Goal: Task Accomplishment & Management: Use online tool/utility

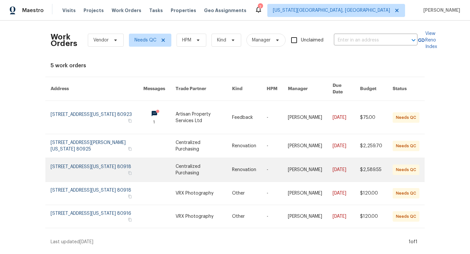
click at [198, 161] on link at bounding box center [203, 169] width 56 height 23
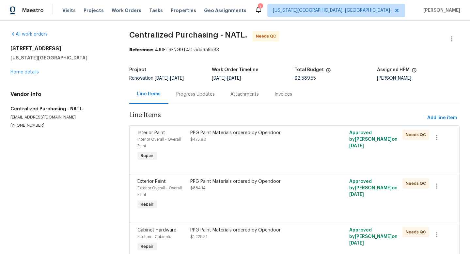
click at [201, 135] on div "PPG Paint Materials ordered by Opendoor" at bounding box center [254, 132] width 129 height 7
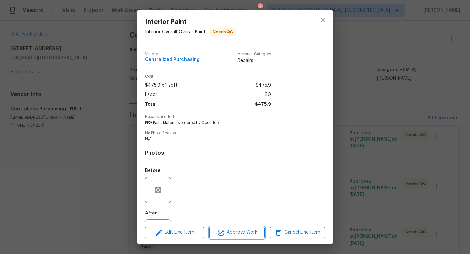
click at [241, 234] on span "Approve Work" at bounding box center [236, 232] width 51 height 8
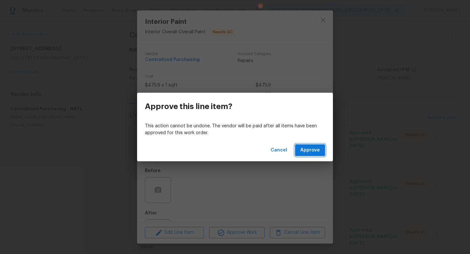
click at [304, 155] on button "Approve" at bounding box center [310, 150] width 30 height 12
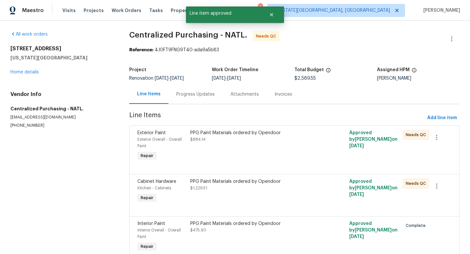
click at [227, 136] on div "PPG Paint Materials ordered by Opendoor" at bounding box center [254, 132] width 129 height 7
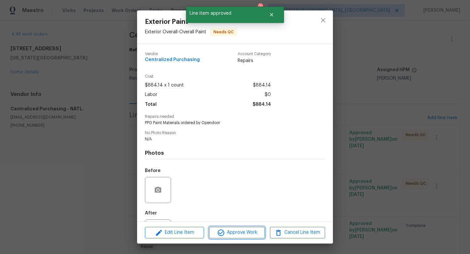
click at [238, 235] on span "Approve Work" at bounding box center [236, 232] width 51 height 8
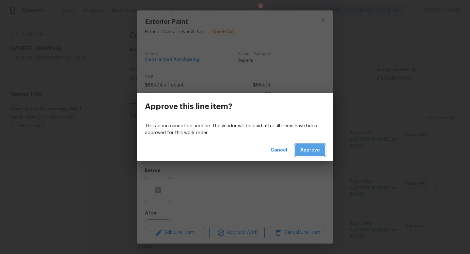
click at [311, 150] on span "Approve" at bounding box center [310, 150] width 20 height 8
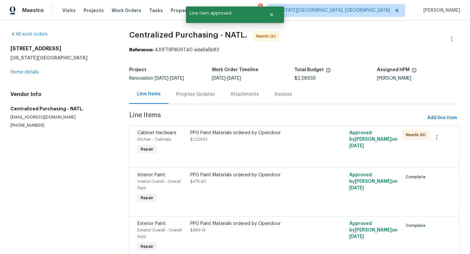
click at [226, 142] on div "PPG Paint Materials ordered by Opendoor $1,229.51" at bounding box center [254, 135] width 129 height 13
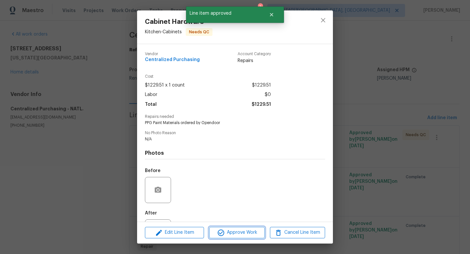
click at [239, 235] on span "Approve Work" at bounding box center [236, 232] width 51 height 8
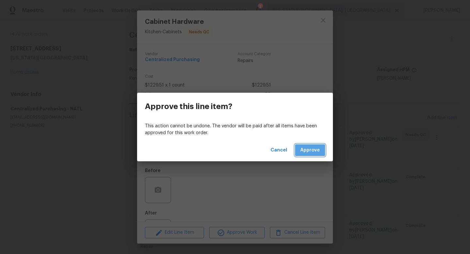
click at [303, 153] on span "Approve" at bounding box center [310, 150] width 20 height 8
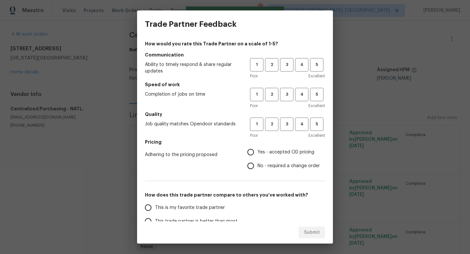
click at [289, 72] on div "1 2 3 4 5 Poor Excellent" at bounding box center [287, 68] width 75 height 21
click at [288, 69] on button "3" at bounding box center [286, 64] width 13 height 13
click at [289, 100] on button "3" at bounding box center [286, 94] width 13 height 13
click at [287, 125] on span "3" at bounding box center [286, 124] width 12 height 8
click at [254, 149] on input "Yes - accepted OD pricing" at bounding box center [251, 152] width 14 height 14
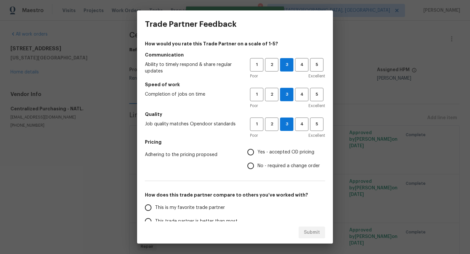
radio input "true"
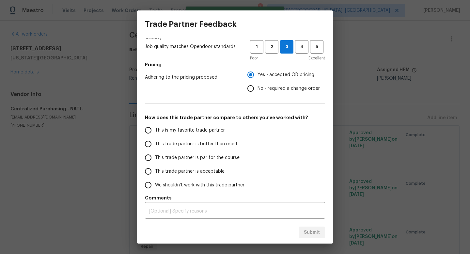
click at [156, 159] on span "This trade partner is par for the course" at bounding box center [197, 157] width 84 height 7
click at [155, 159] on input "This trade partner is par for the course" at bounding box center [148, 158] width 14 height 14
click at [312, 232] on span "Submit" at bounding box center [312, 232] width 16 height 8
radio input "true"
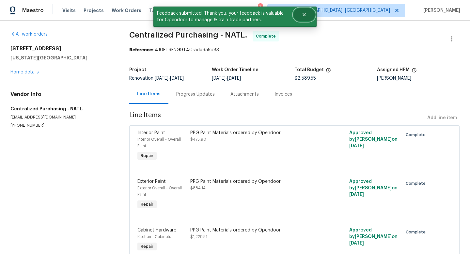
click at [304, 16] on icon "Close" at bounding box center [303, 14] width 5 height 5
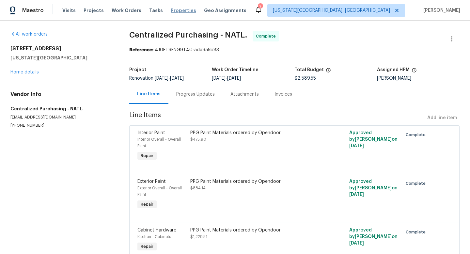
click at [177, 9] on span "Properties" at bounding box center [183, 10] width 25 height 7
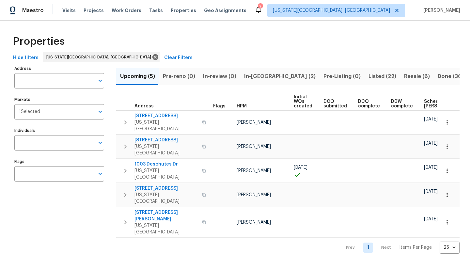
click at [137, 75] on span "Upcoming (5)" at bounding box center [137, 76] width 35 height 9
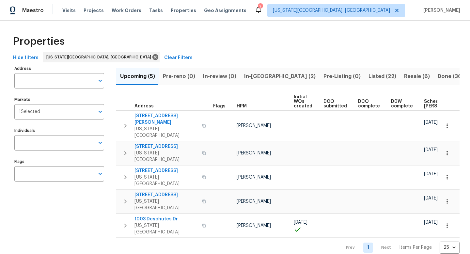
click at [258, 75] on span "In-reno (2)" at bounding box center [279, 76] width 71 height 9
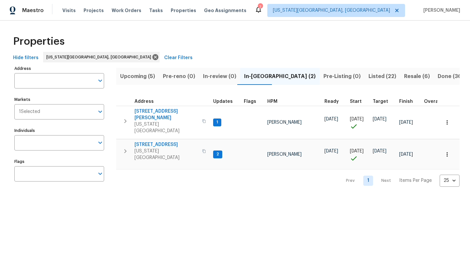
click at [404, 74] on span "Resale (6)" at bounding box center [417, 76] width 26 height 9
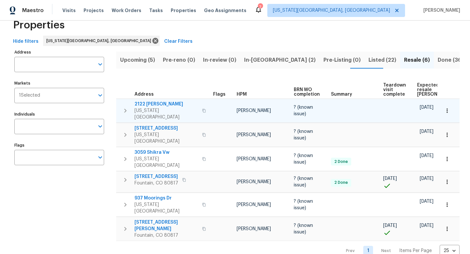
scroll to position [0, 39]
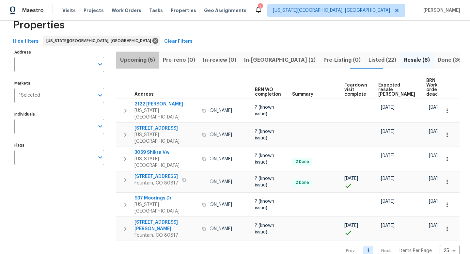
click at [136, 56] on span "Upcoming (5)" at bounding box center [137, 59] width 35 height 9
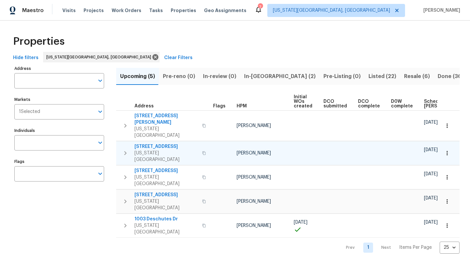
scroll to position [0, 71]
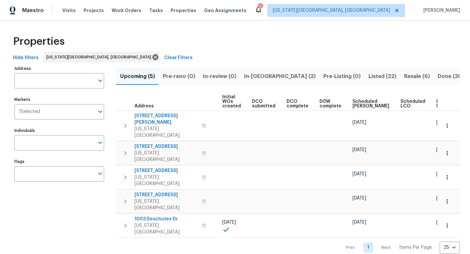
click at [404, 75] on span "Resale (6)" at bounding box center [417, 76] width 26 height 9
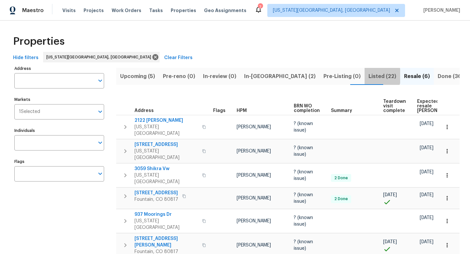
click at [368, 76] on span "Listed (22)" at bounding box center [382, 76] width 28 height 9
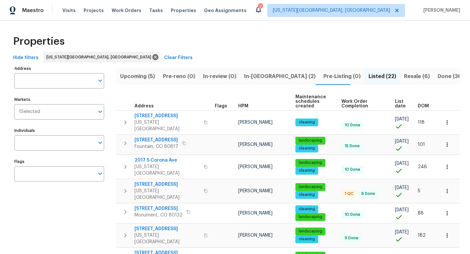
click at [136, 71] on button "Upcoming (5)" at bounding box center [137, 76] width 43 height 17
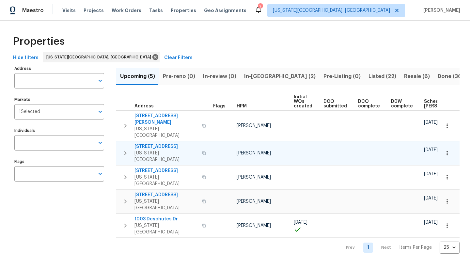
scroll to position [0, 71]
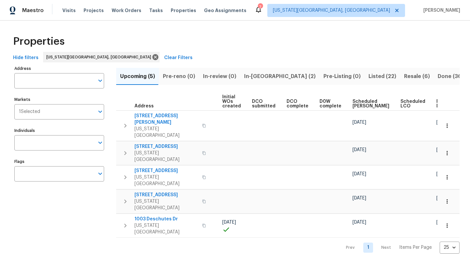
click at [436, 105] on span "Ready Date" at bounding box center [443, 103] width 14 height 9
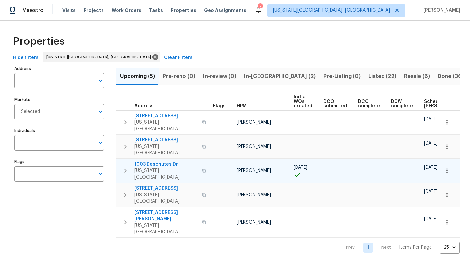
scroll to position [0, 79]
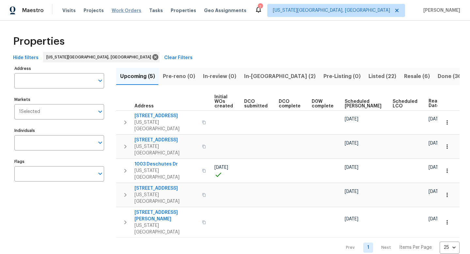
click at [127, 10] on span "Work Orders" at bounding box center [127, 10] width 30 height 7
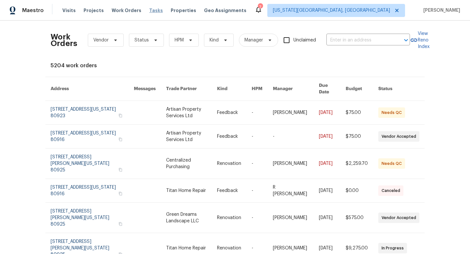
click at [149, 12] on span "Tasks" at bounding box center [156, 10] width 14 height 5
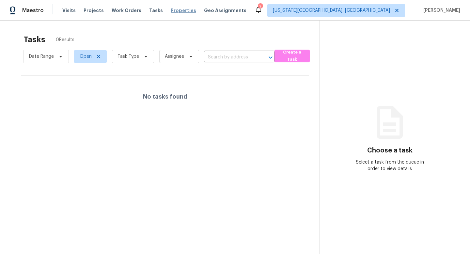
click at [171, 8] on span "Properties" at bounding box center [183, 10] width 25 height 7
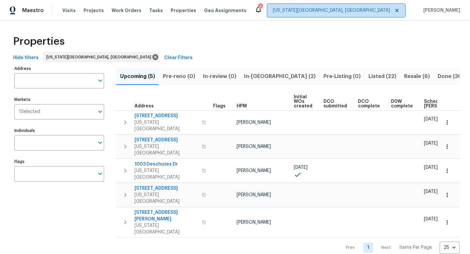
click at [384, 10] on span "[US_STATE][GEOGRAPHIC_DATA], [GEOGRAPHIC_DATA]" at bounding box center [331, 10] width 117 height 7
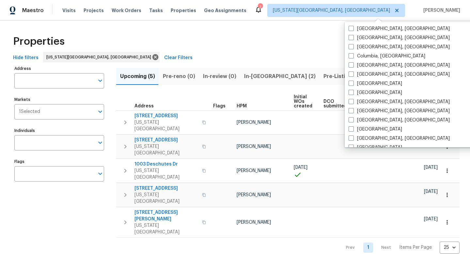
scroll to position [120, 0]
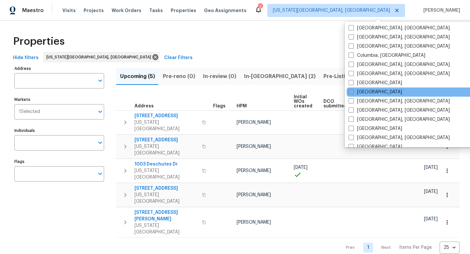
click at [353, 90] on span at bounding box center [350, 91] width 5 height 5
click at [353, 90] on input "Denver" at bounding box center [350, 91] width 4 height 4
checkbox input "true"
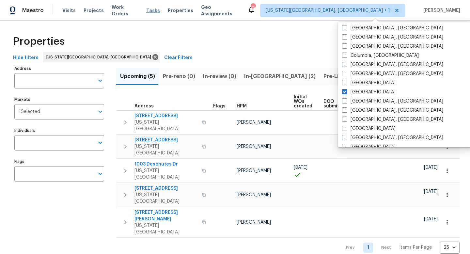
click at [146, 10] on span "Tasks" at bounding box center [153, 10] width 14 height 5
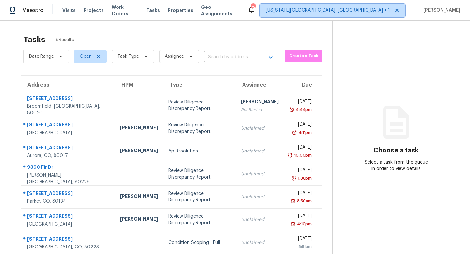
click at [382, 9] on span "Colorado Springs, CO + 1" at bounding box center [327, 10] width 124 height 7
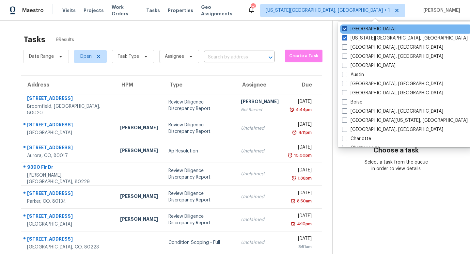
click at [345, 27] on span at bounding box center [344, 28] width 5 height 5
click at [345, 27] on input "Denver" at bounding box center [344, 28] width 4 height 4
checkbox input "false"
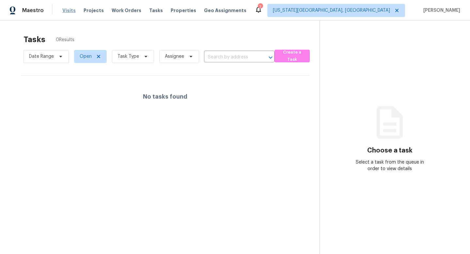
click at [71, 8] on span "Visits" at bounding box center [68, 10] width 13 height 7
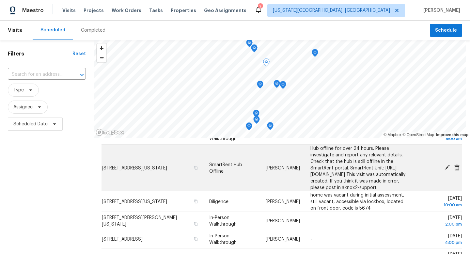
scroll to position [36, 0]
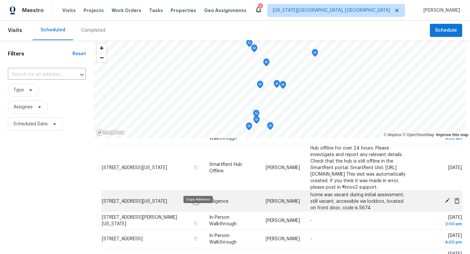
click at [196, 203] on icon "button" at bounding box center [195, 201] width 3 height 4
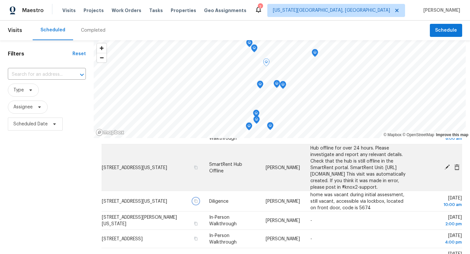
scroll to position [0, 0]
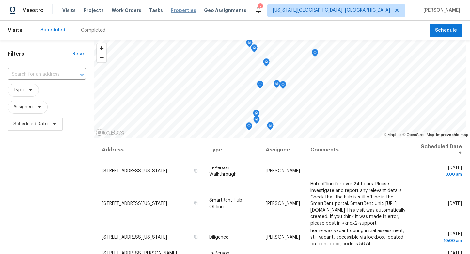
click at [175, 11] on span "Properties" at bounding box center [183, 10] width 25 height 7
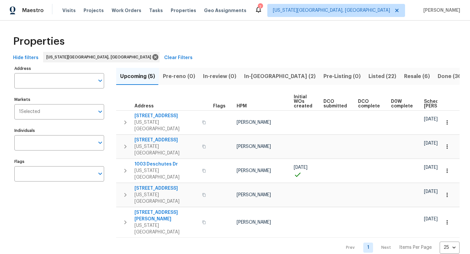
click at [368, 75] on span "Listed (22)" at bounding box center [382, 76] width 28 height 9
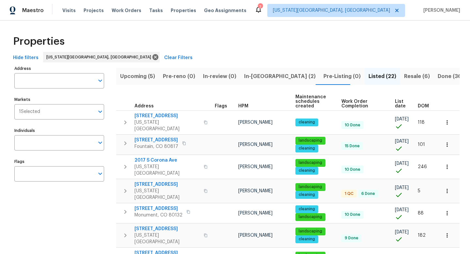
click at [395, 102] on span "List date" at bounding box center [401, 103] width 12 height 9
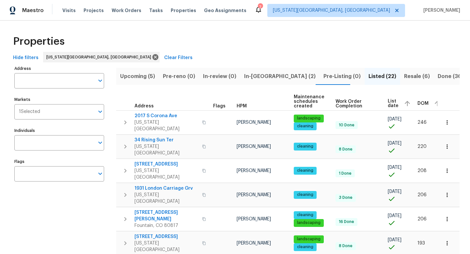
scroll to position [0, 3]
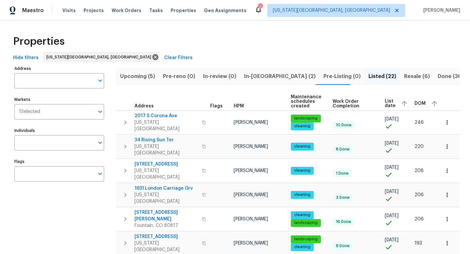
click at [385, 105] on span "List date" at bounding box center [390, 103] width 11 height 9
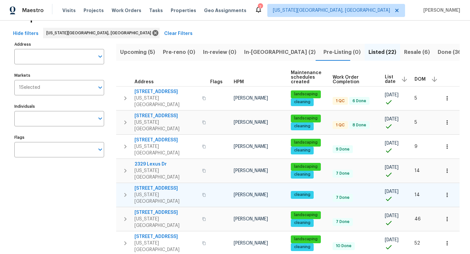
scroll to position [22, 0]
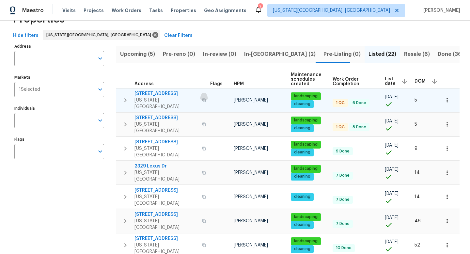
click at [202, 98] on icon "button" at bounding box center [203, 100] width 3 height 4
